Goal: Information Seeking & Learning: Learn about a topic

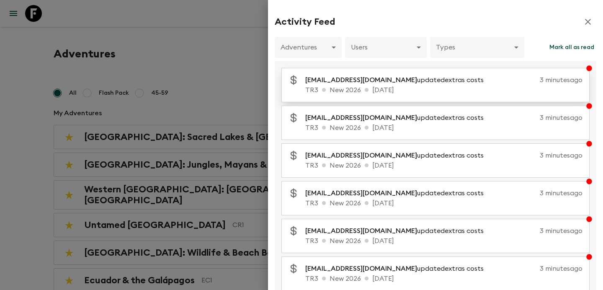
click at [420, 83] on p "[EMAIL_ADDRESS][DOMAIN_NAME] updated extras costs" at bounding box center [397, 80] width 185 height 10
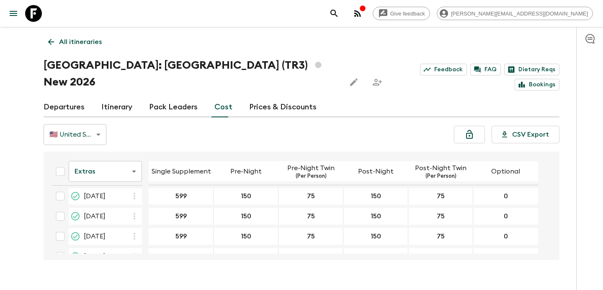
scroll to position [119, 0]
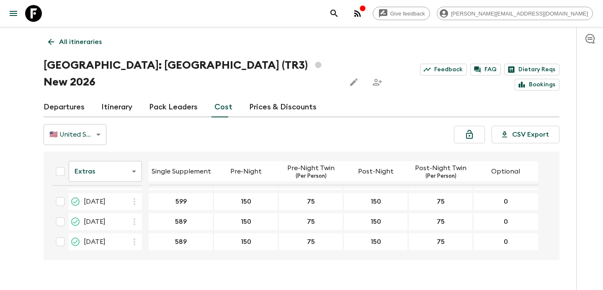
click at [122, 164] on body "Give feedback [PERSON_NAME][EMAIL_ADDRESS][DOMAIN_NAME] All itineraries [GEOGRA…" at bounding box center [301, 153] width 603 height 306
click at [122, 173] on li "Passengers" at bounding box center [105, 174] width 73 height 13
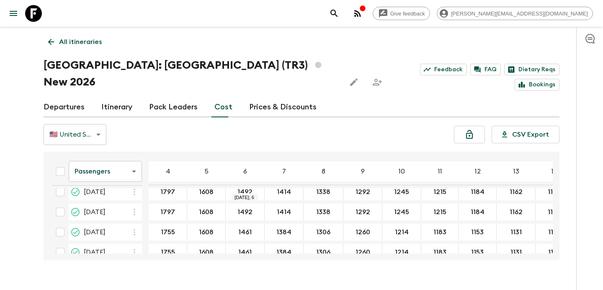
scroll to position [122, 0]
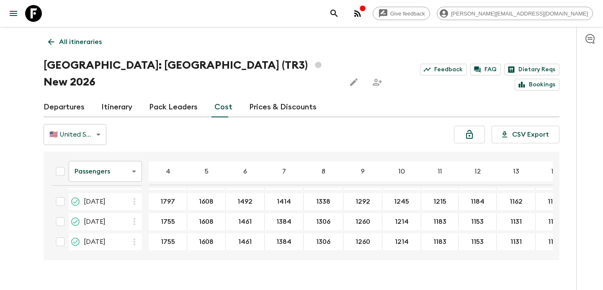
click at [93, 46] on p "All itineraries" at bounding box center [80, 42] width 43 height 10
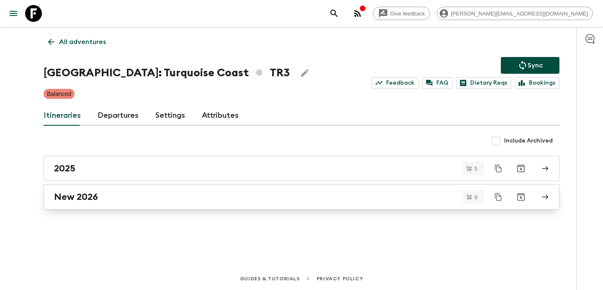
click at [158, 202] on link "New 2026" at bounding box center [301, 196] width 515 height 25
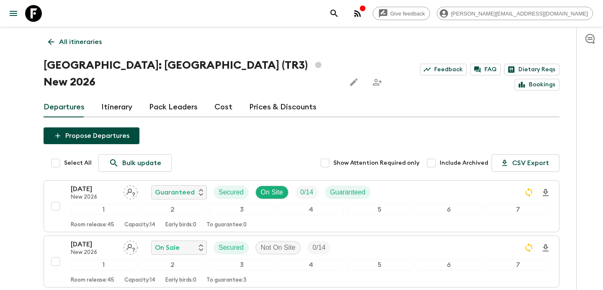
click at [220, 97] on link "Cost" at bounding box center [223, 107] width 18 height 20
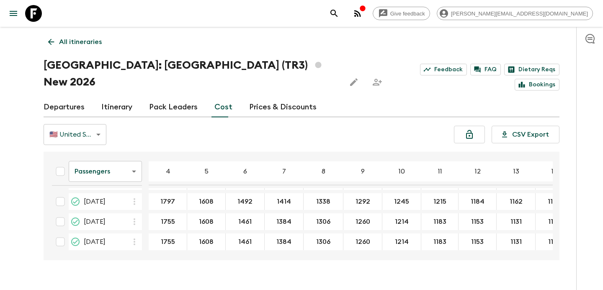
scroll to position [122, 0]
click at [96, 37] on p "All itineraries" at bounding box center [80, 42] width 43 height 10
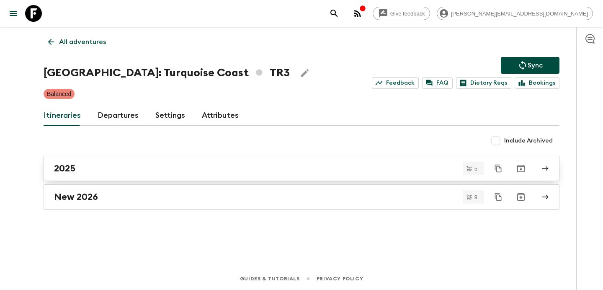
click at [175, 172] on div "2025" at bounding box center [293, 168] width 479 height 11
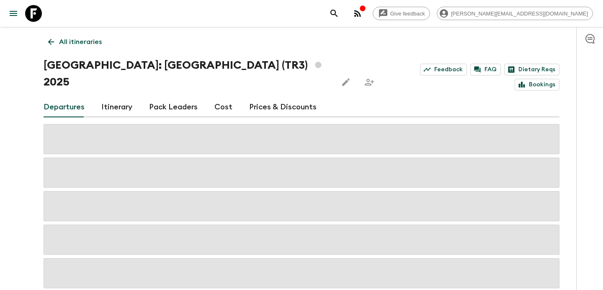
click at [214, 97] on link "Cost" at bounding box center [223, 107] width 18 height 20
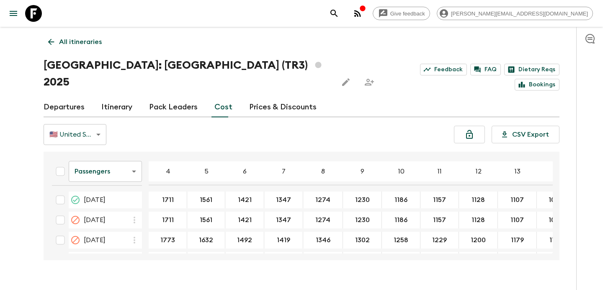
click at [116, 157] on body "Give feedback [PERSON_NAME][EMAIL_ADDRESS][DOMAIN_NAME] All itineraries [GEOGRA…" at bounding box center [301, 153] width 603 height 306
click at [124, 192] on li "Extras" at bounding box center [105, 188] width 73 height 13
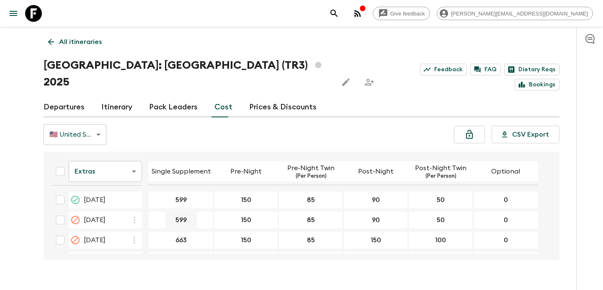
scroll to position [38, 0]
click at [76, 44] on p "All itineraries" at bounding box center [80, 42] width 43 height 10
